Goal: Task Accomplishment & Management: Use online tool/utility

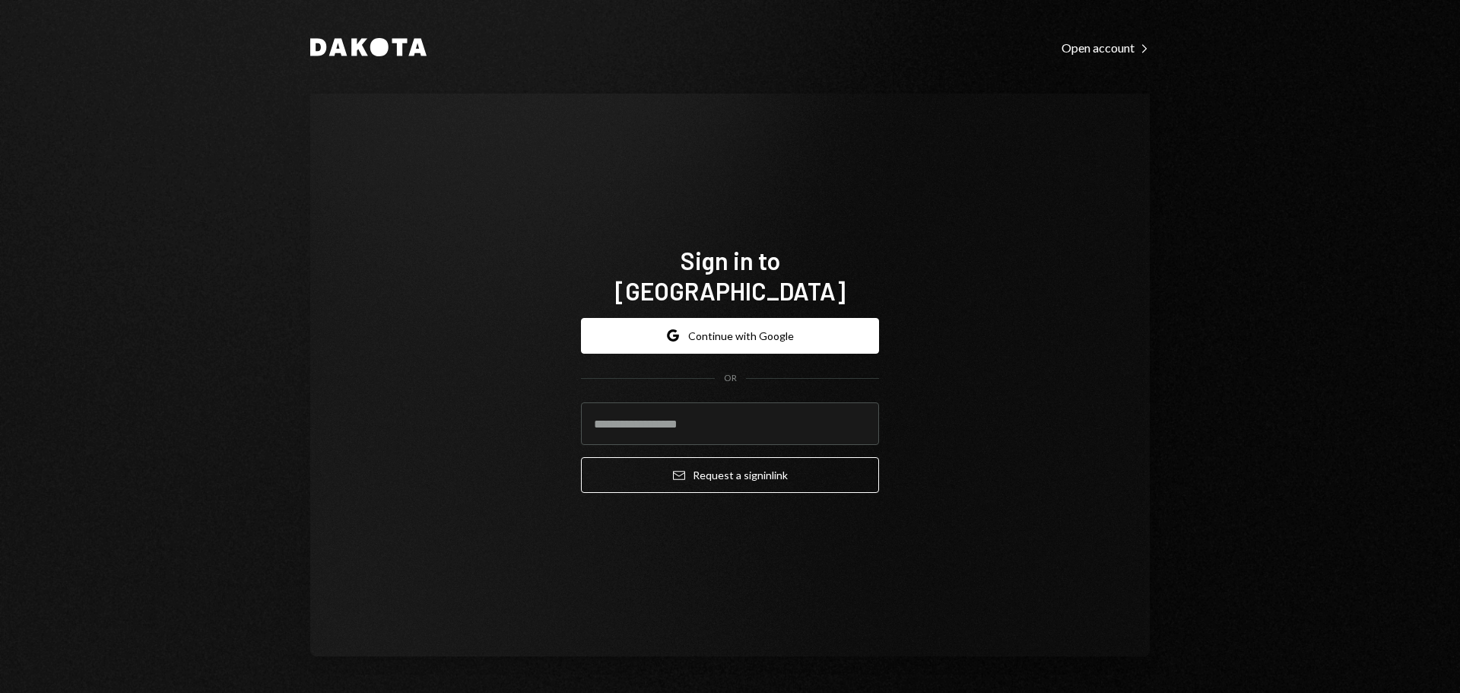
type input "**********"
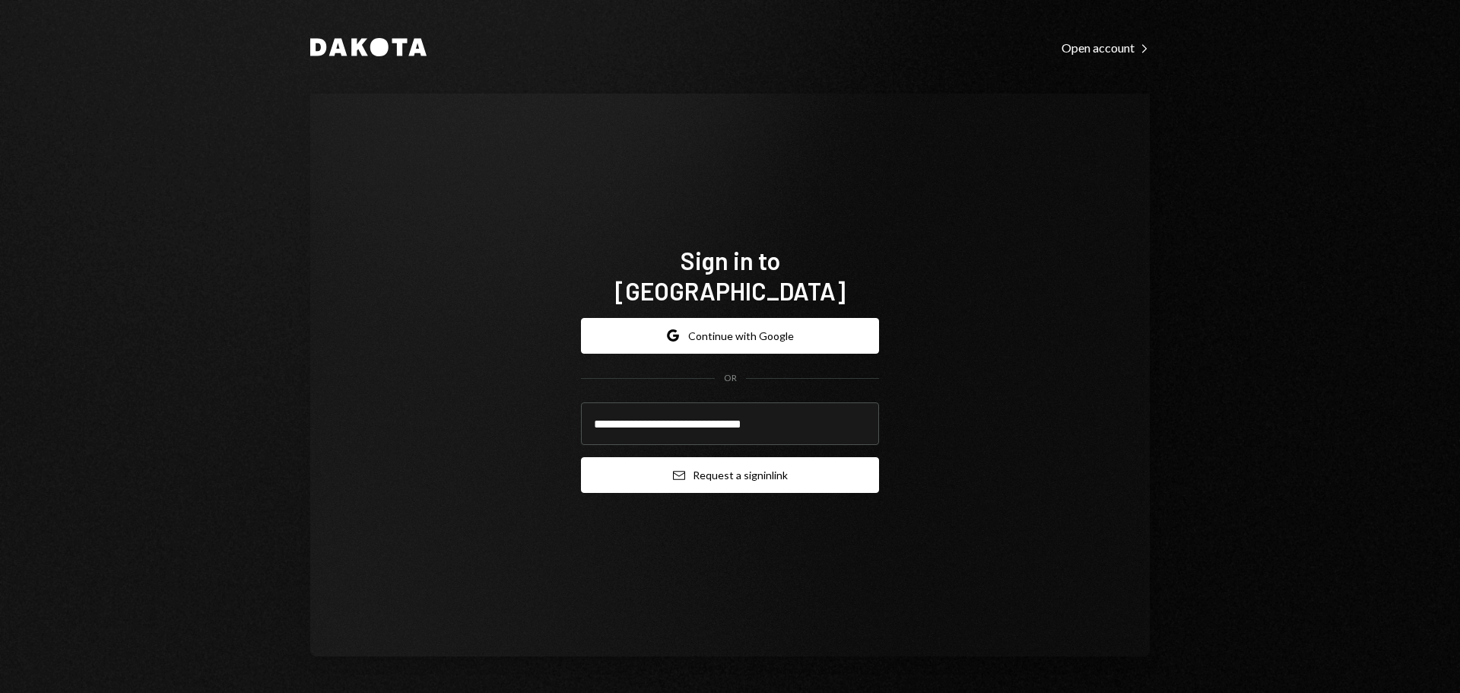
click at [670, 461] on button "Email Request a sign in link" at bounding box center [730, 475] width 298 height 36
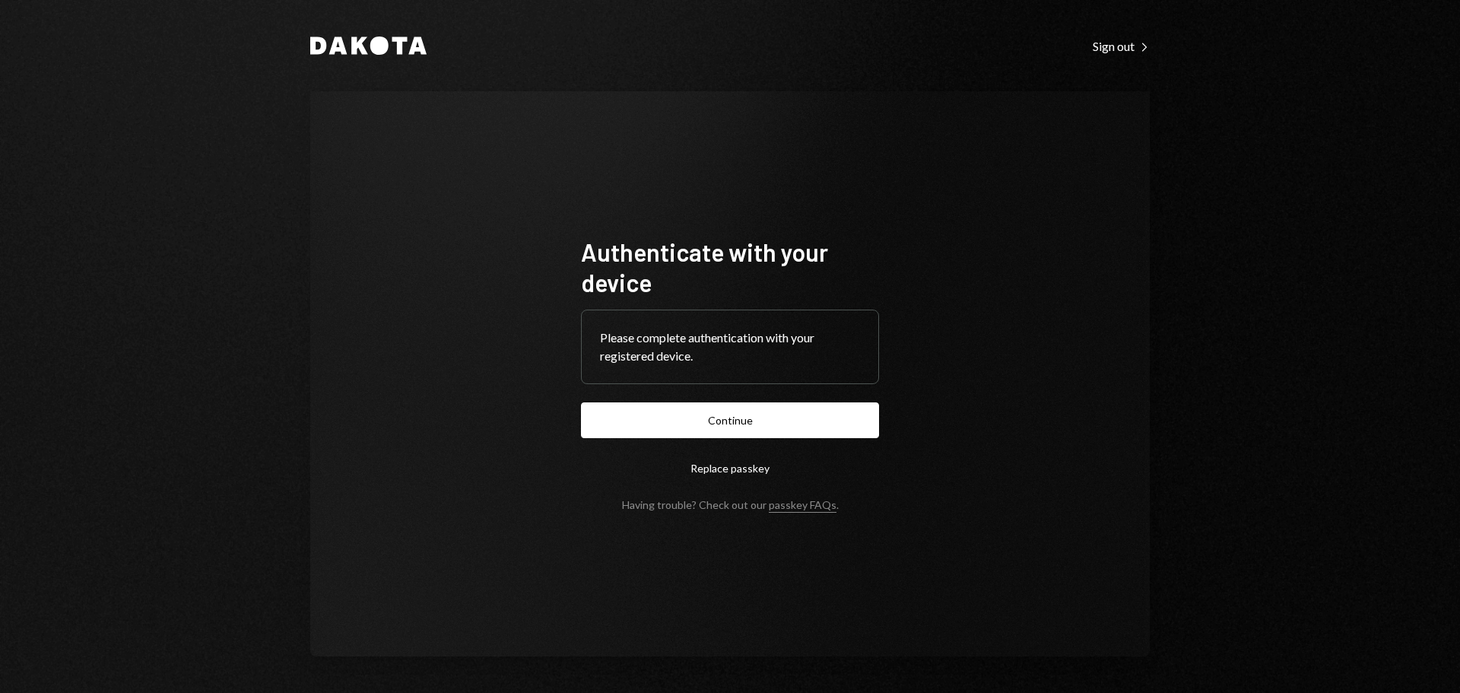
drag, startPoint x: 785, startPoint y: 418, endPoint x: 822, endPoint y: 436, distance: 41.2
click at [787, 427] on button "Continue" at bounding box center [730, 420] width 298 height 36
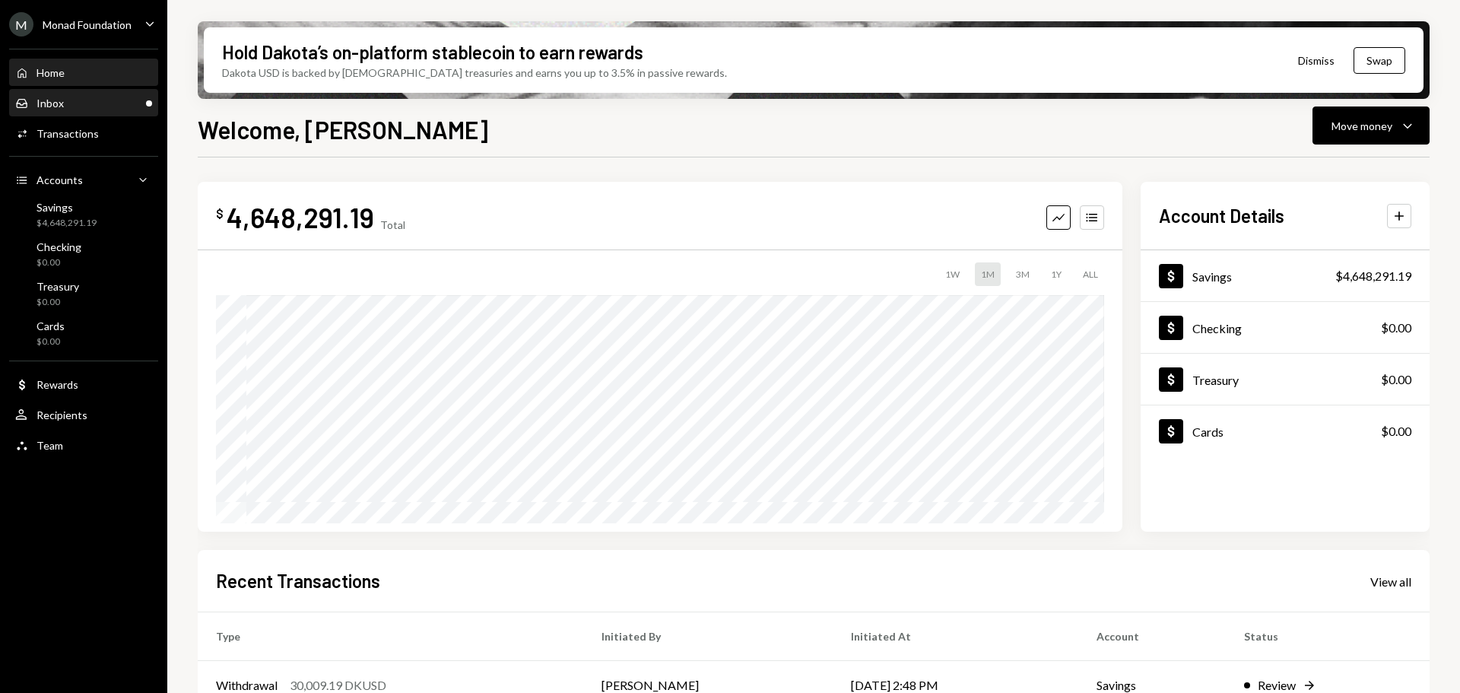
click at [87, 101] on div "Inbox Inbox" at bounding box center [83, 104] width 137 height 14
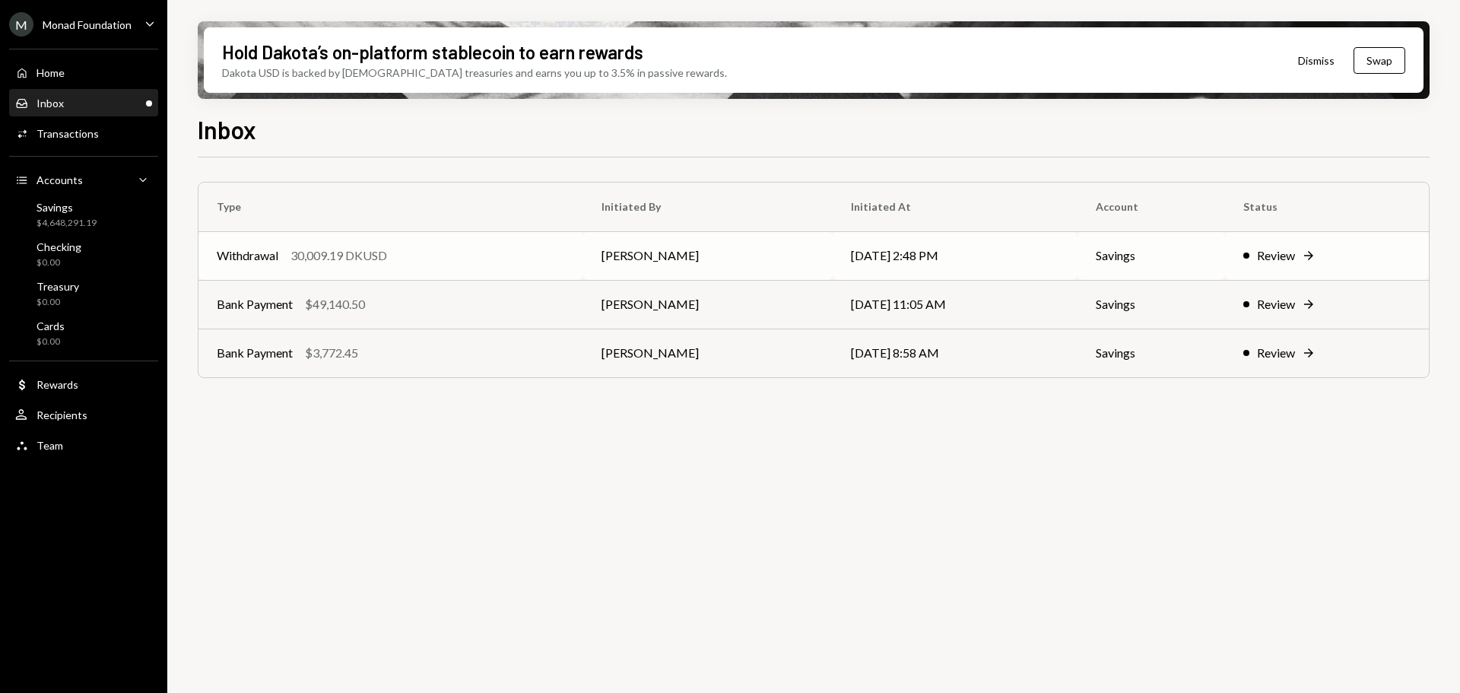
click at [415, 259] on div "Withdrawal 30,009.19 DKUSD" at bounding box center [391, 255] width 348 height 18
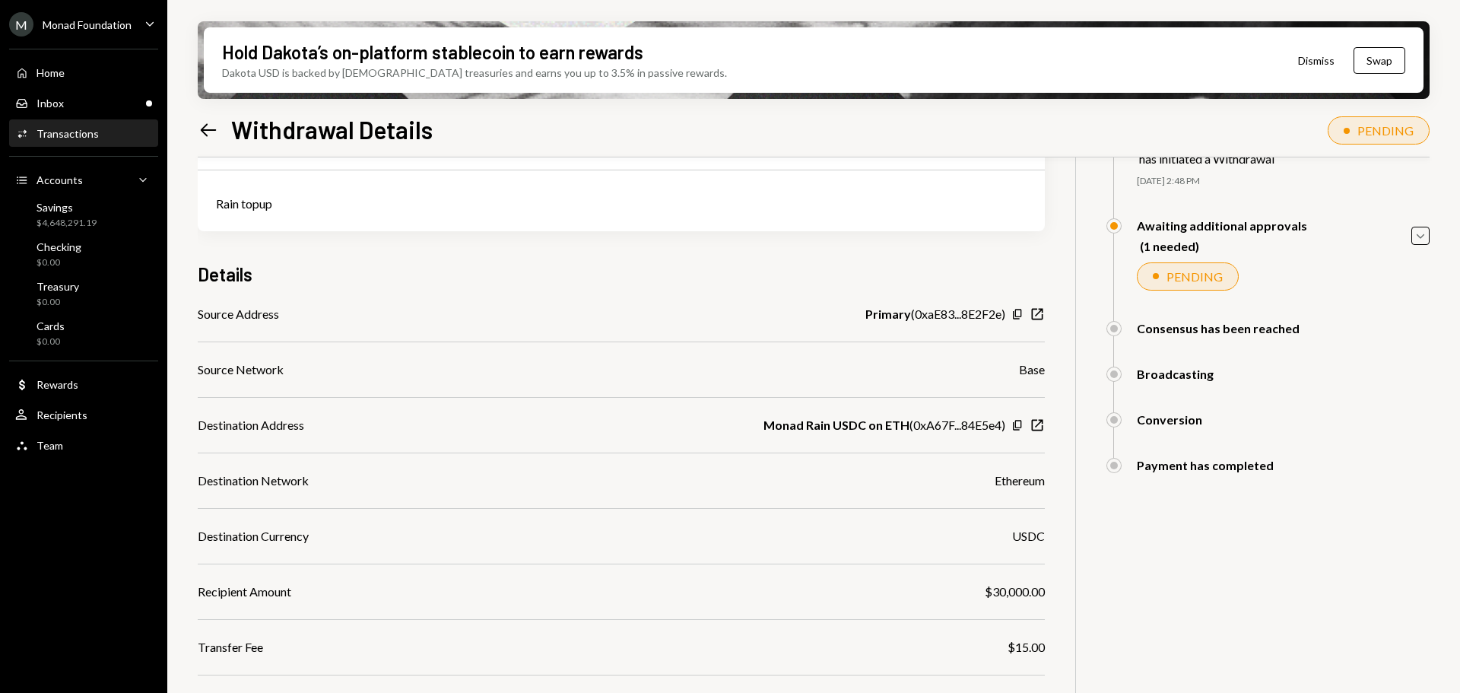
scroll to position [217, 0]
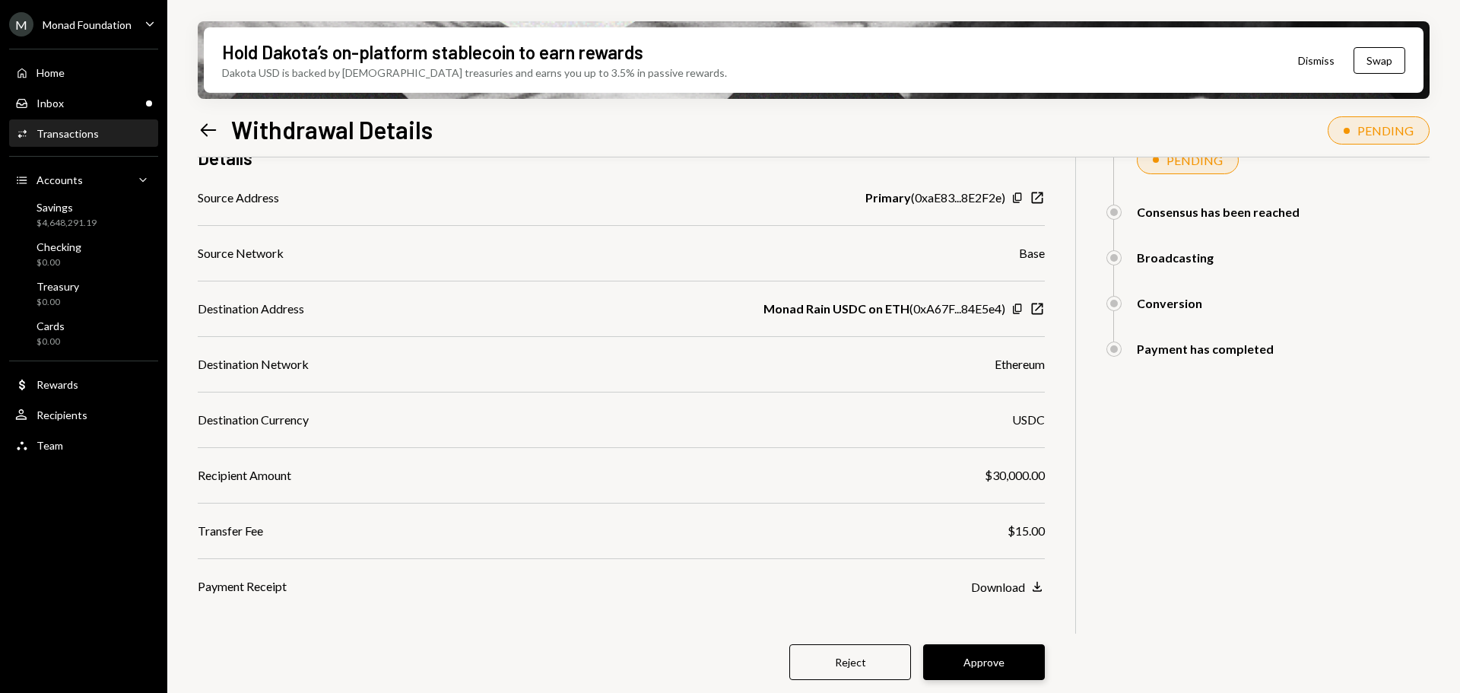
click at [1002, 649] on button "Approve" at bounding box center [984, 662] width 122 height 36
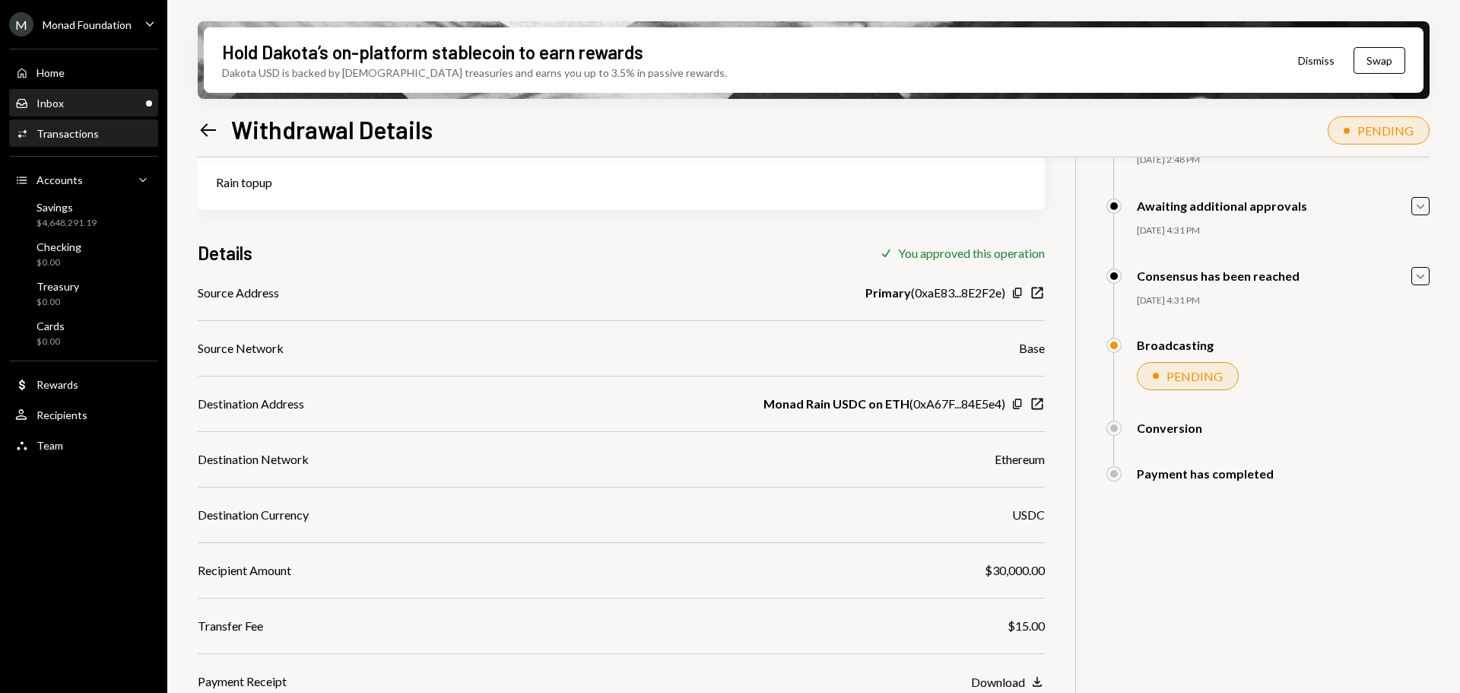
click at [85, 103] on div "Inbox Inbox" at bounding box center [83, 104] width 137 height 14
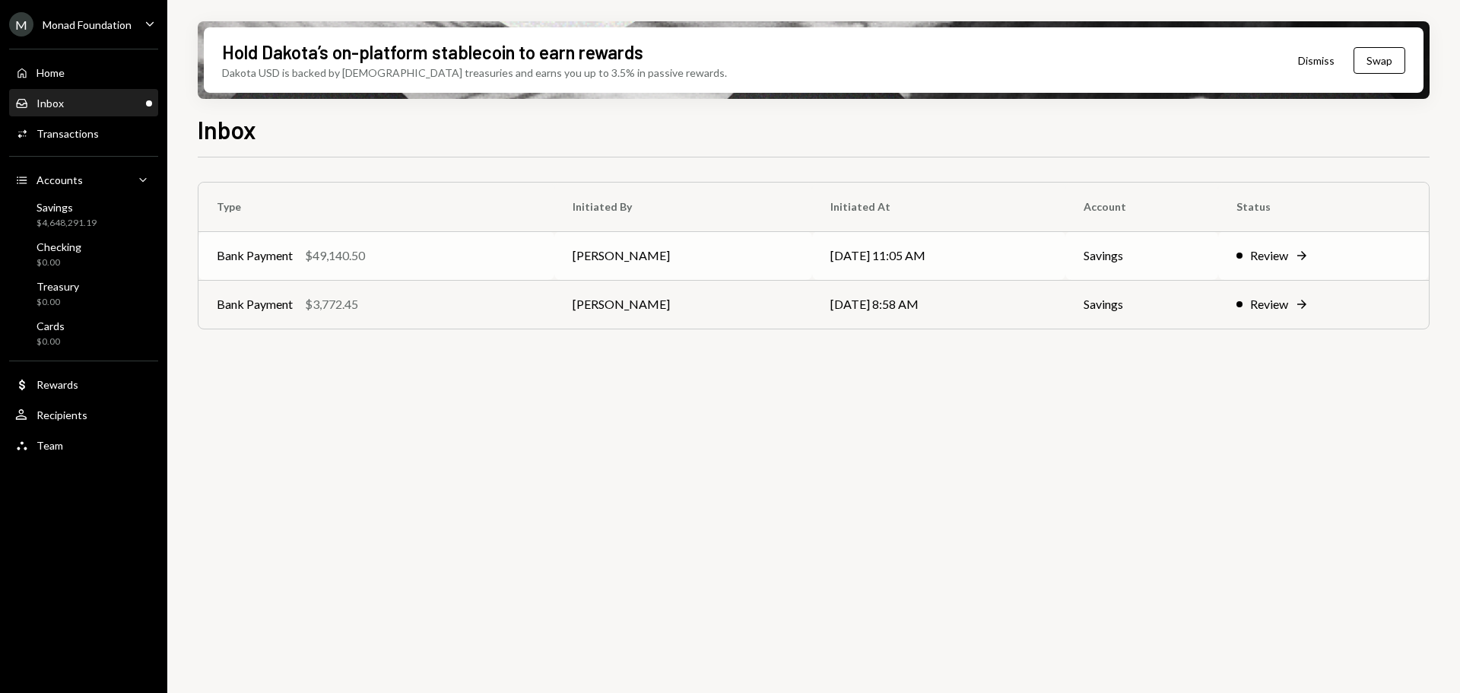
click at [451, 256] on div "Bank Payment $49,140.50" at bounding box center [376, 255] width 319 height 18
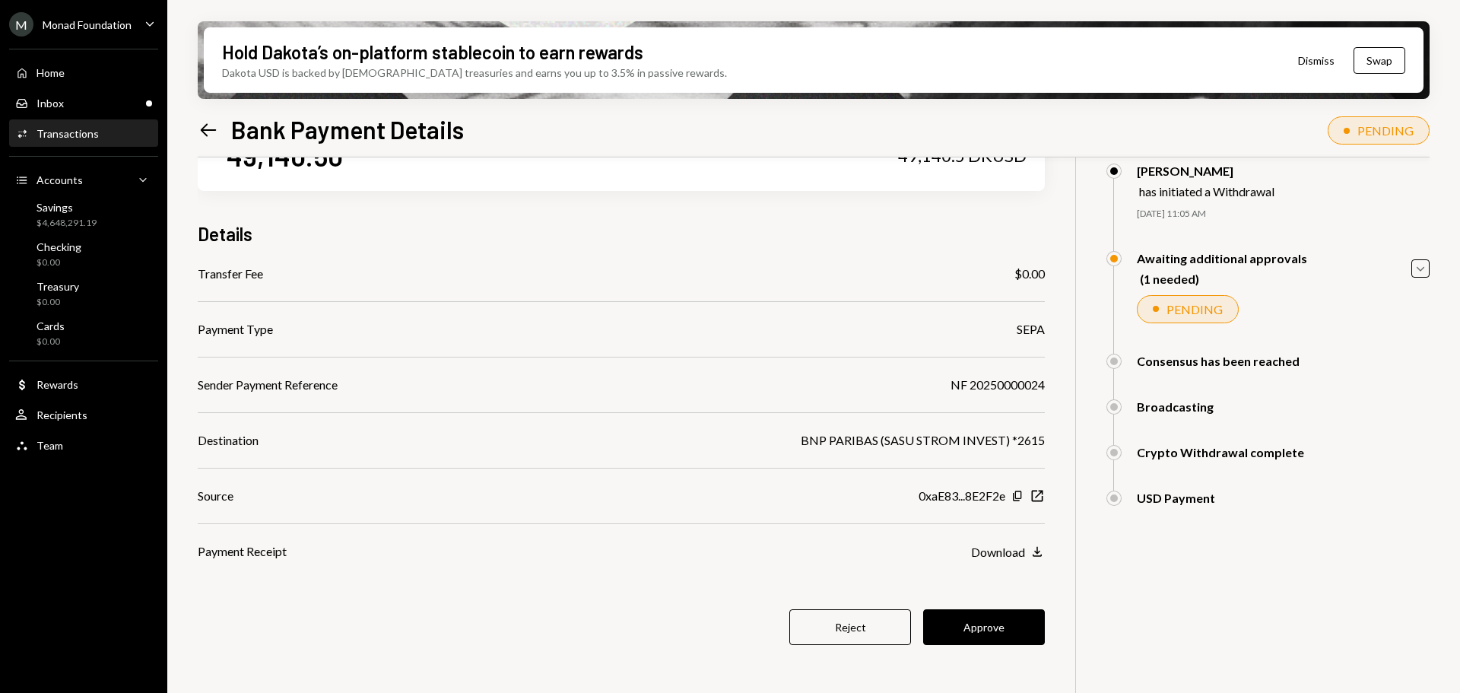
scroll to position [122, 0]
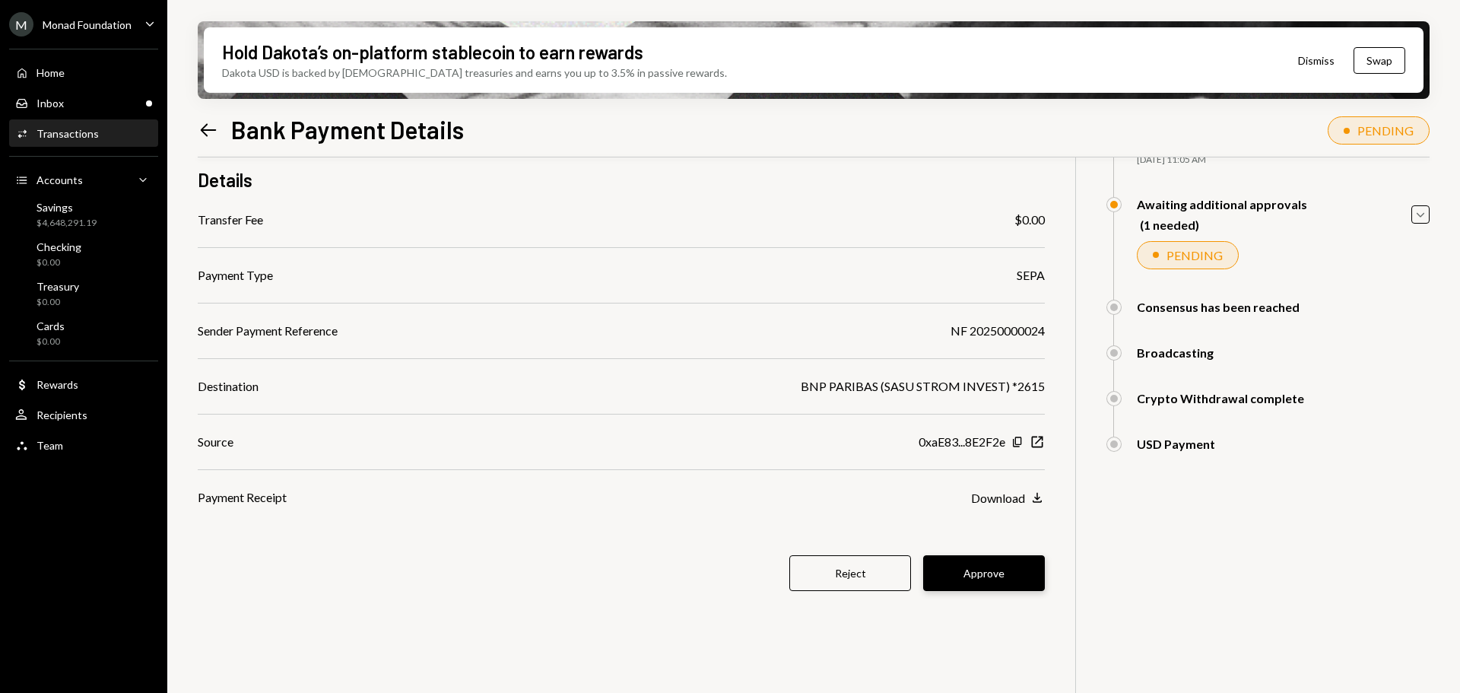
click at [986, 578] on button "Approve" at bounding box center [984, 573] width 122 height 36
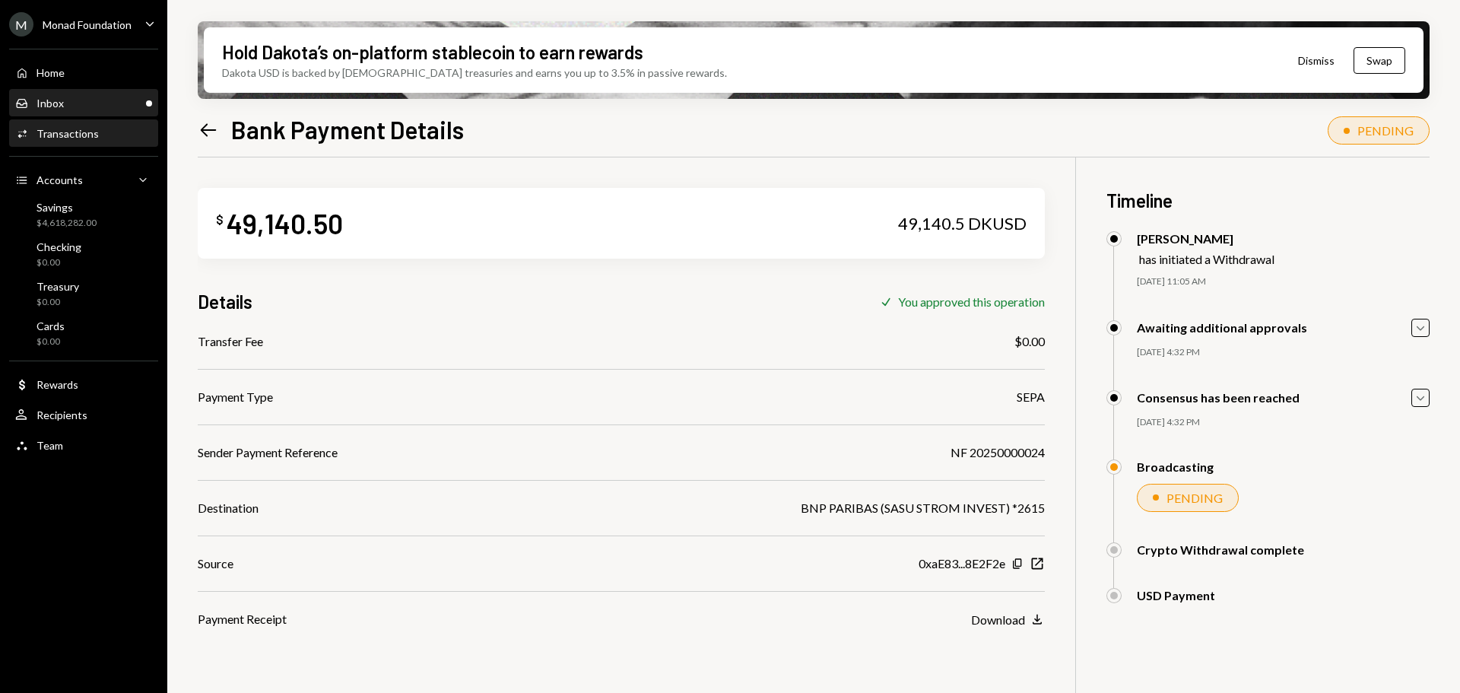
click at [60, 106] on div "Inbox" at bounding box center [50, 103] width 27 height 13
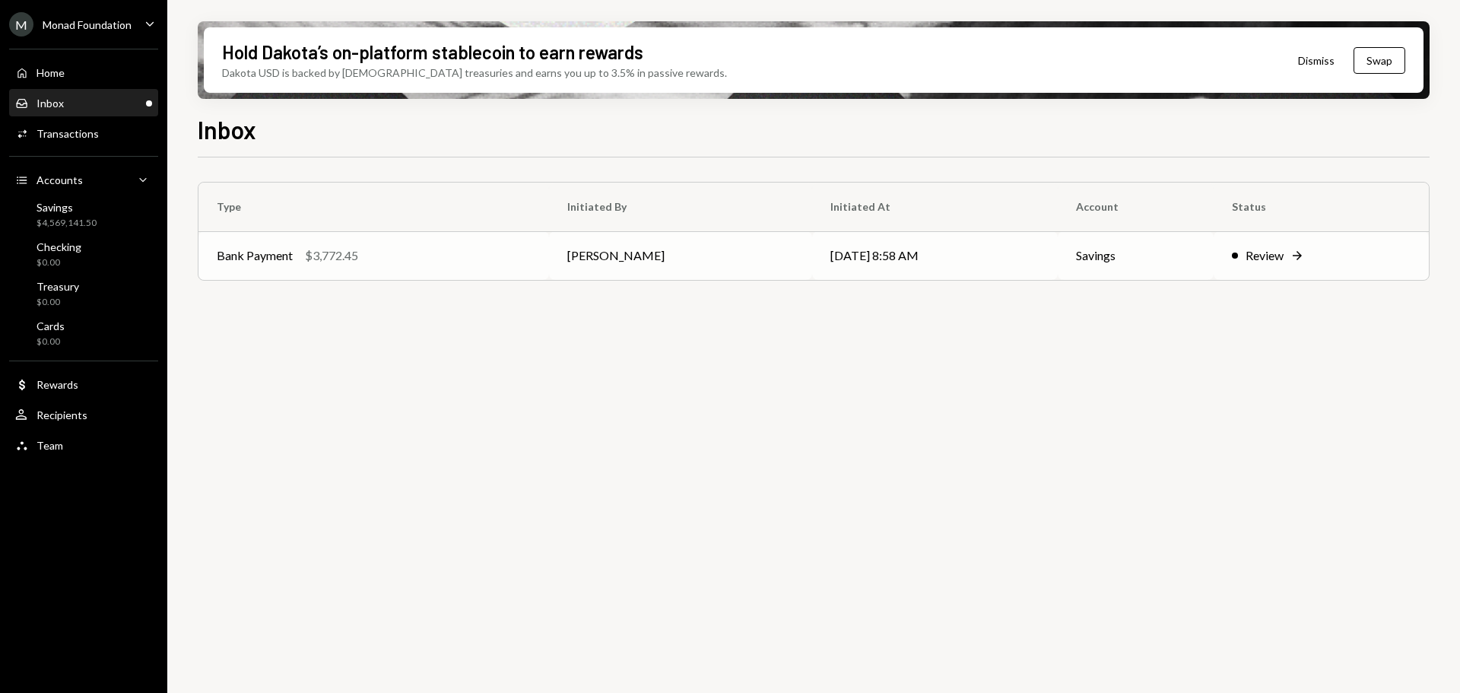
click at [488, 243] on td "Bank Payment $3,772.45" at bounding box center [373, 255] width 351 height 49
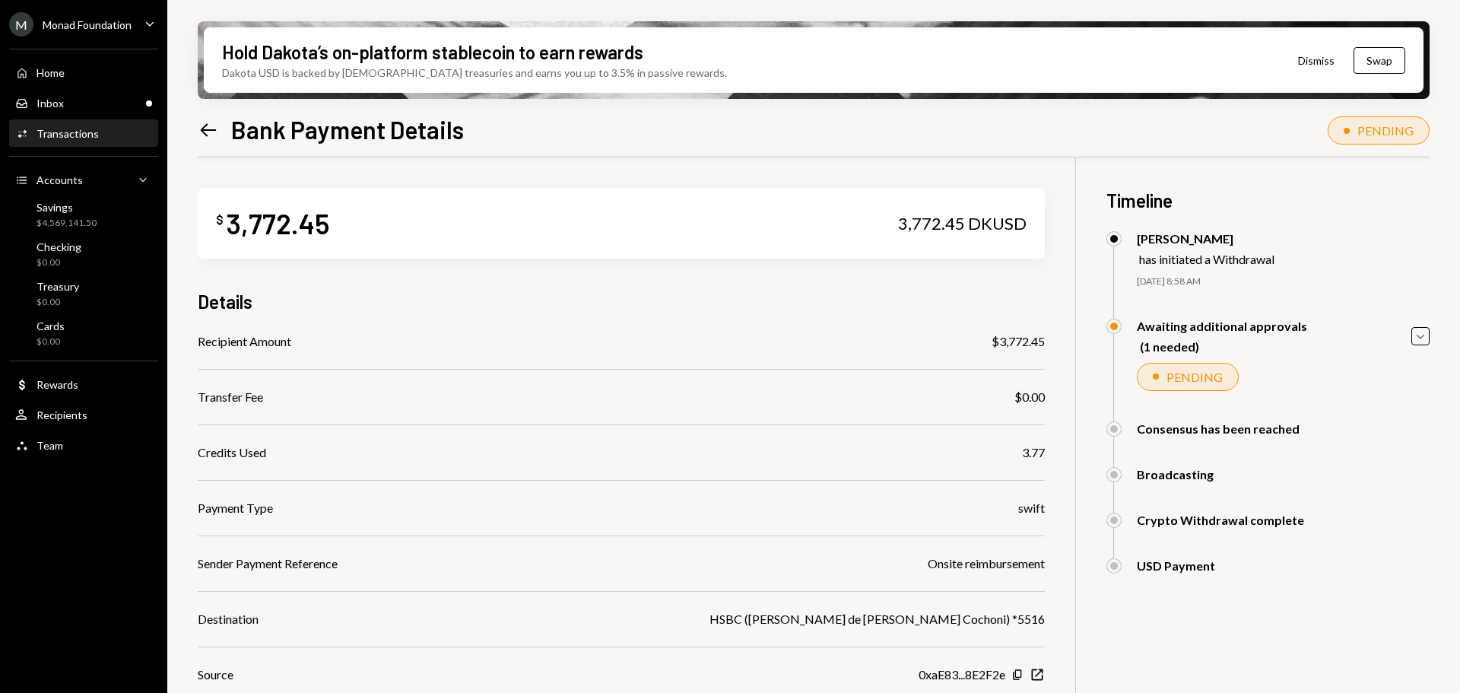
scroll to position [144, 0]
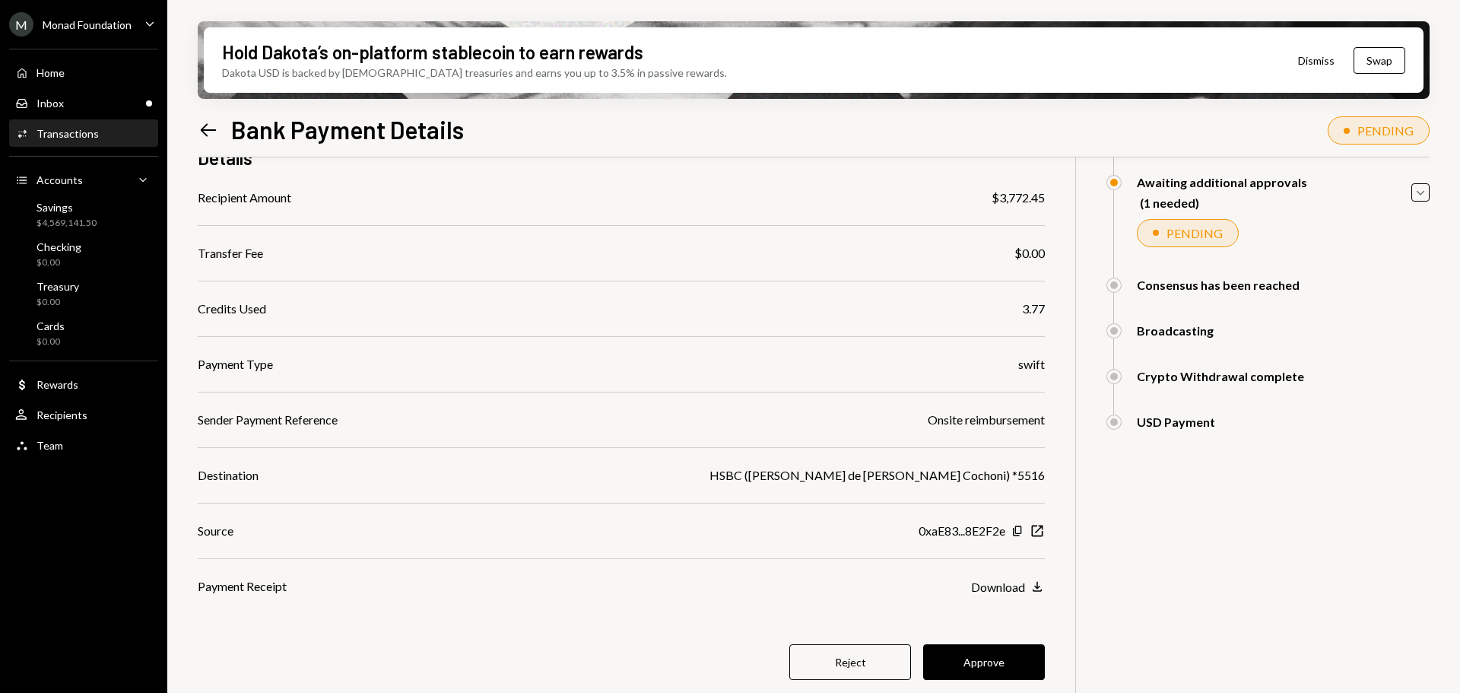
drag, startPoint x: 997, startPoint y: 652, endPoint x: 995, endPoint y: 640, distance: 13.1
click at [997, 652] on button "Approve" at bounding box center [984, 662] width 122 height 36
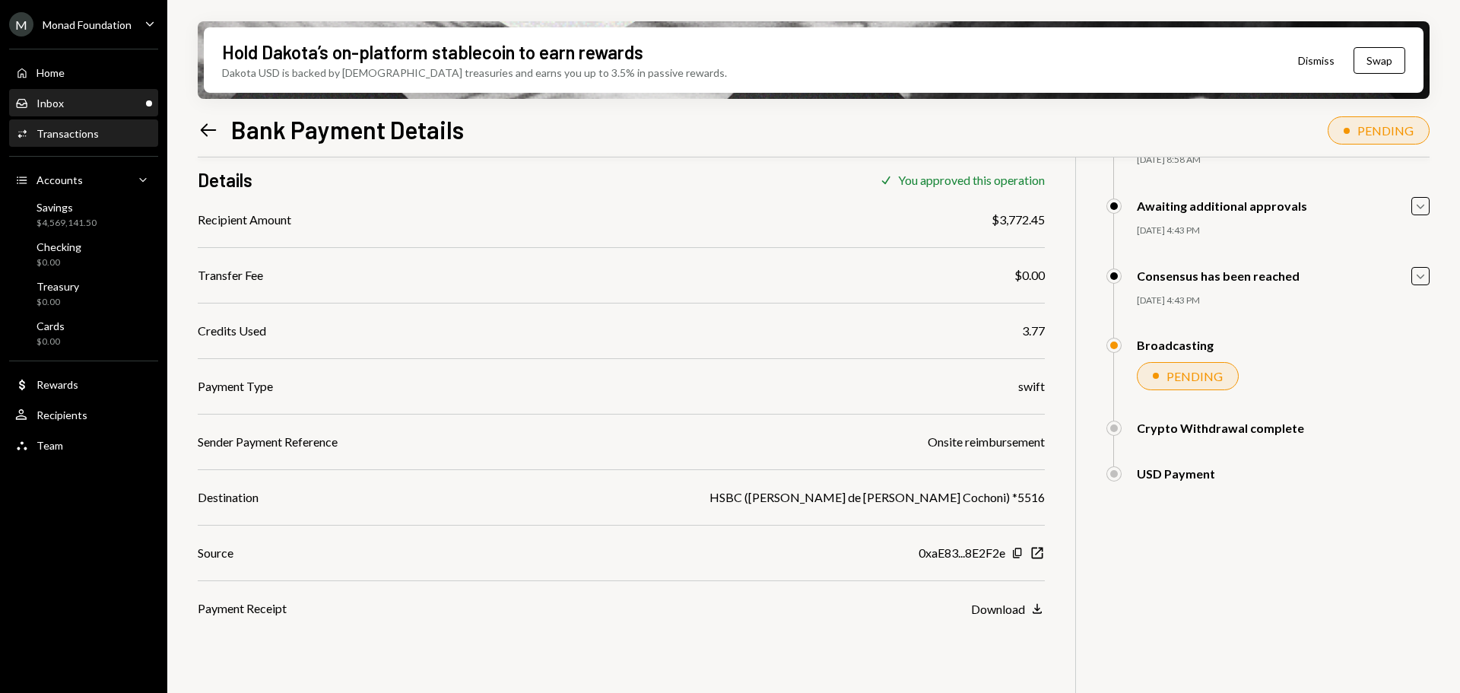
click at [74, 103] on div "Inbox Inbox" at bounding box center [83, 104] width 137 height 14
